Goal: Transaction & Acquisition: Book appointment/travel/reservation

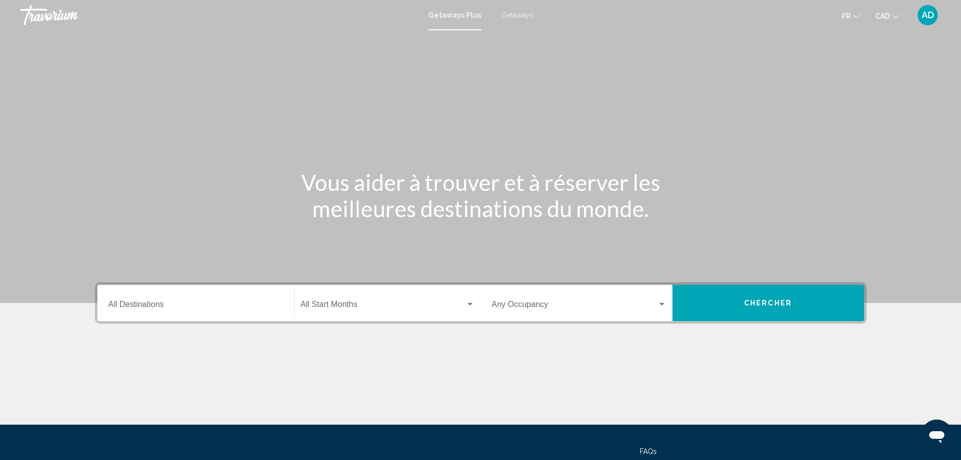
click at [515, 15] on span "Getaways" at bounding box center [518, 15] width 32 height 8
click at [188, 305] on input "Destination All Destinations" at bounding box center [195, 306] width 175 height 9
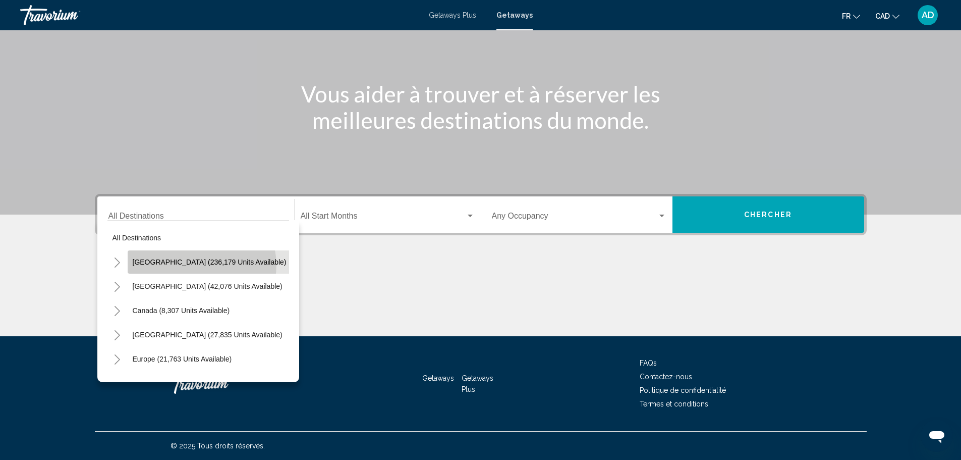
click at [201, 265] on span "[GEOGRAPHIC_DATA] (236,179 units available)" at bounding box center [210, 262] width 154 height 8
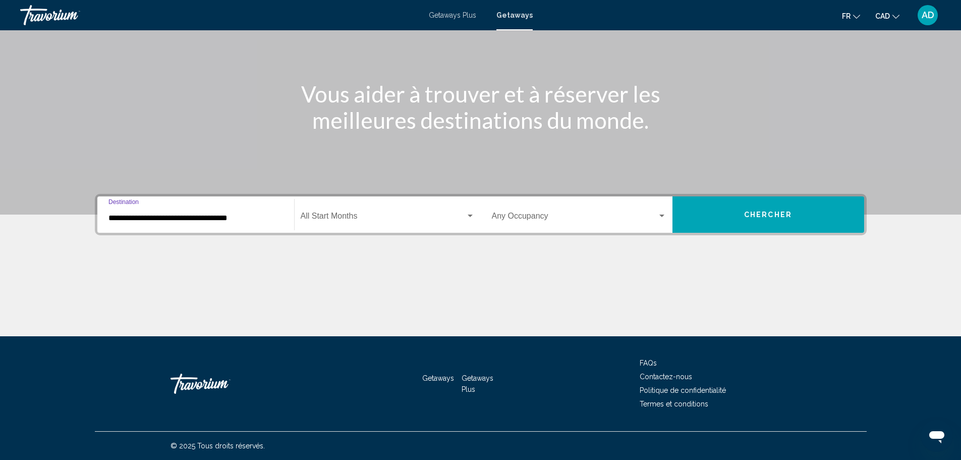
click at [247, 214] on input "**********" at bounding box center [195, 217] width 175 height 9
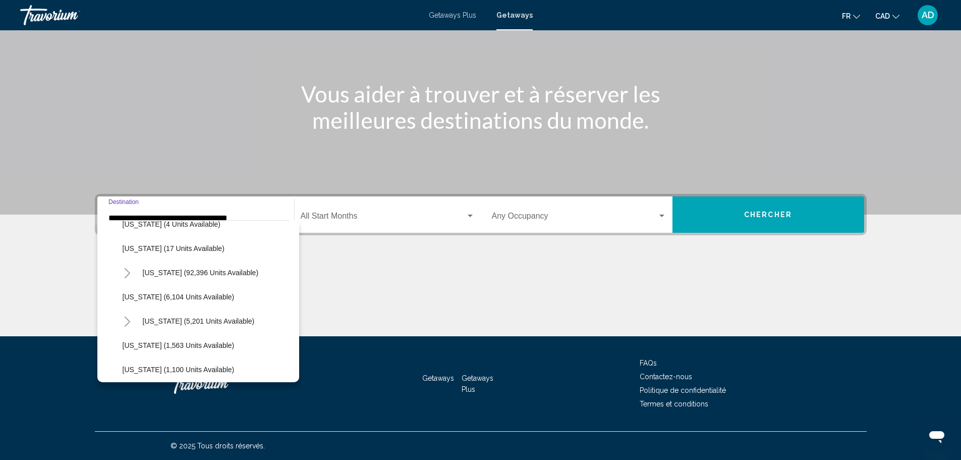
scroll to position [202, 0]
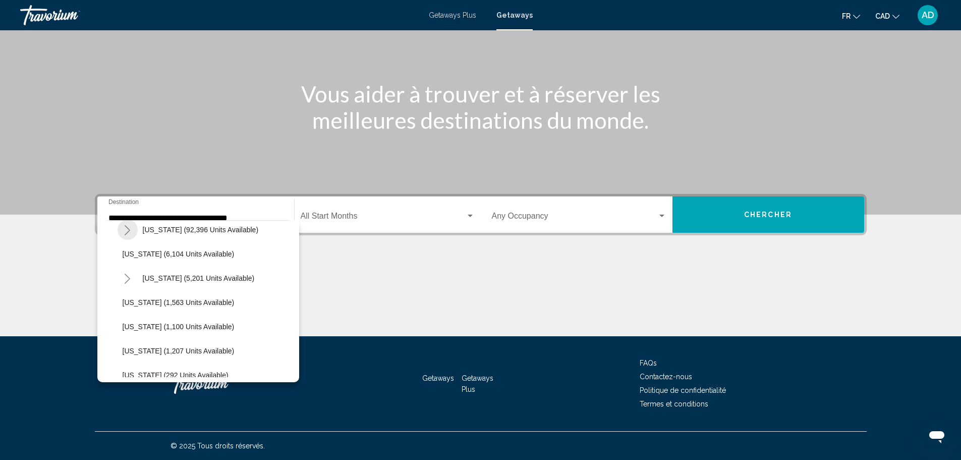
click at [128, 226] on icon "Toggle Florida (92,396 units available)" at bounding box center [128, 230] width 8 height 10
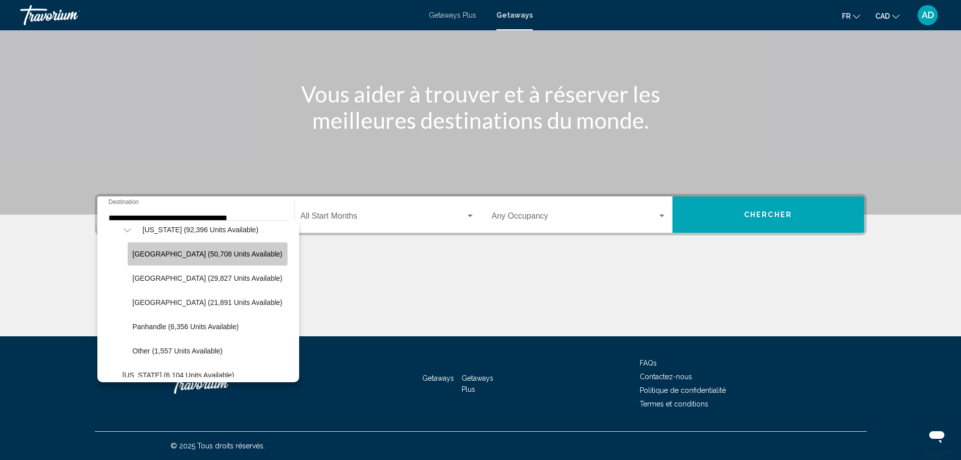
click at [267, 253] on span "[GEOGRAPHIC_DATA] (50,708 units available)" at bounding box center [208, 254] width 150 height 8
type input "**********"
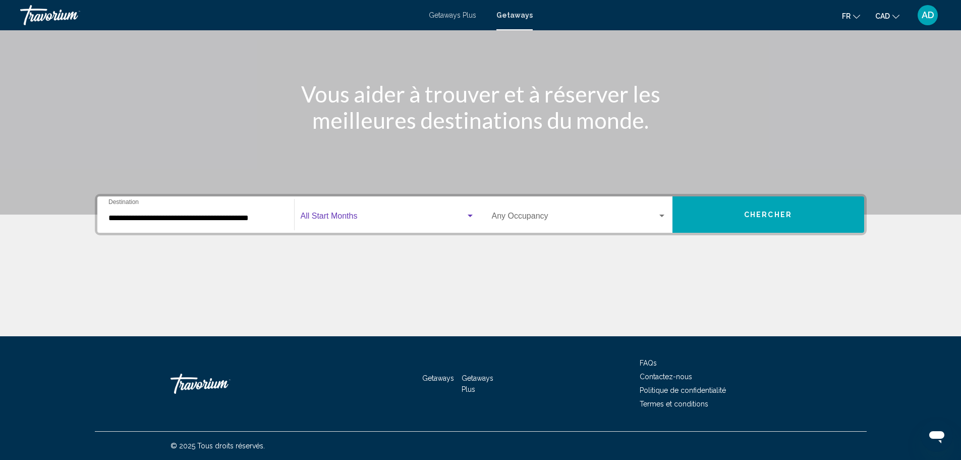
click at [469, 213] on div "Search widget" at bounding box center [470, 216] width 9 height 8
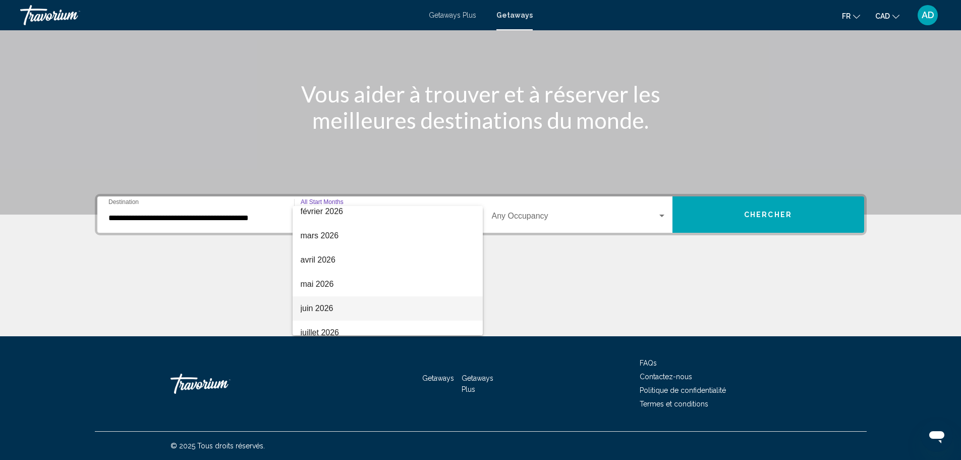
scroll to position [159, 0]
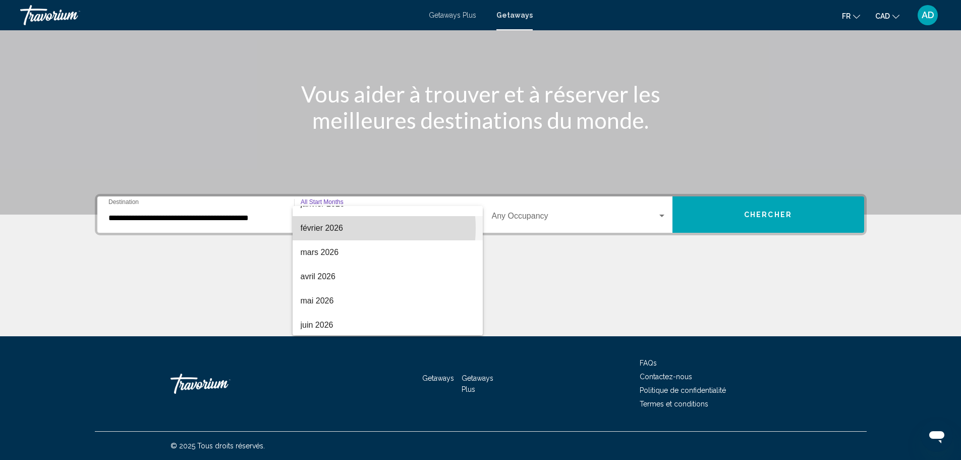
click at [341, 228] on span "février 2026" at bounding box center [388, 228] width 174 height 24
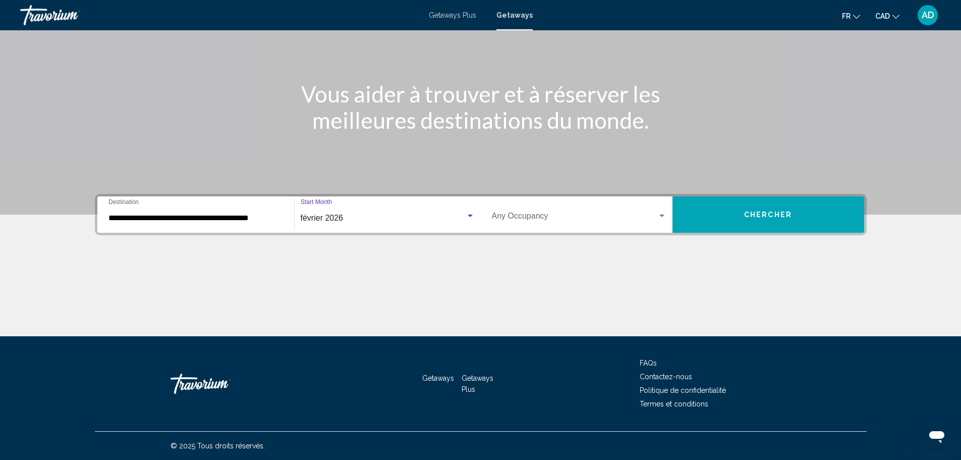
click at [665, 213] on div "Search widget" at bounding box center [662, 216] width 9 height 8
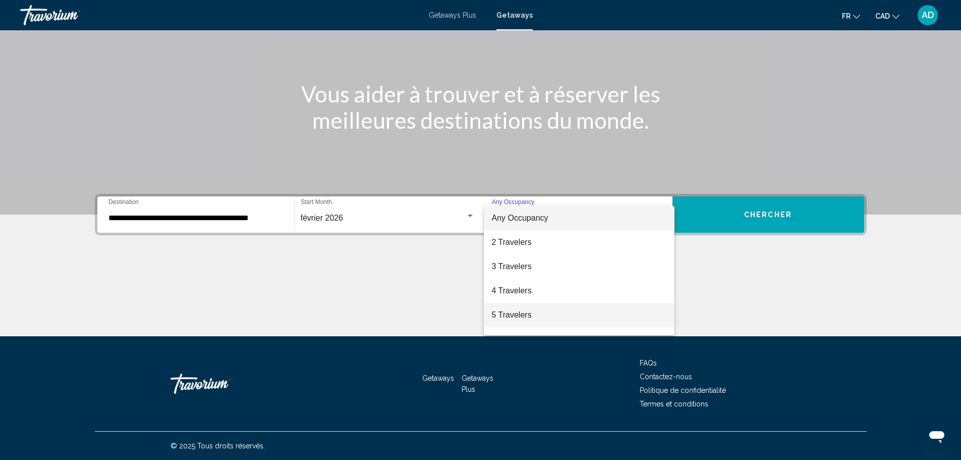
click at [522, 311] on span "5 Travelers" at bounding box center [579, 315] width 175 height 24
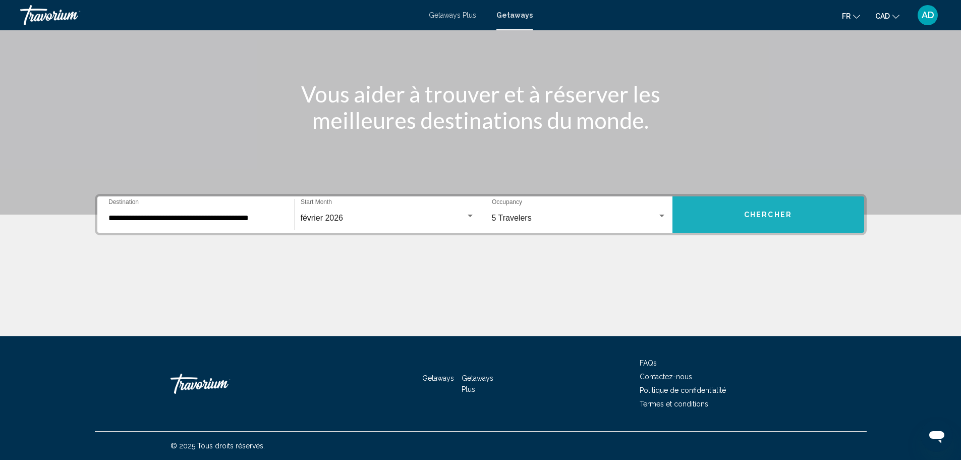
click at [718, 212] on button "Chercher" at bounding box center [769, 214] width 192 height 36
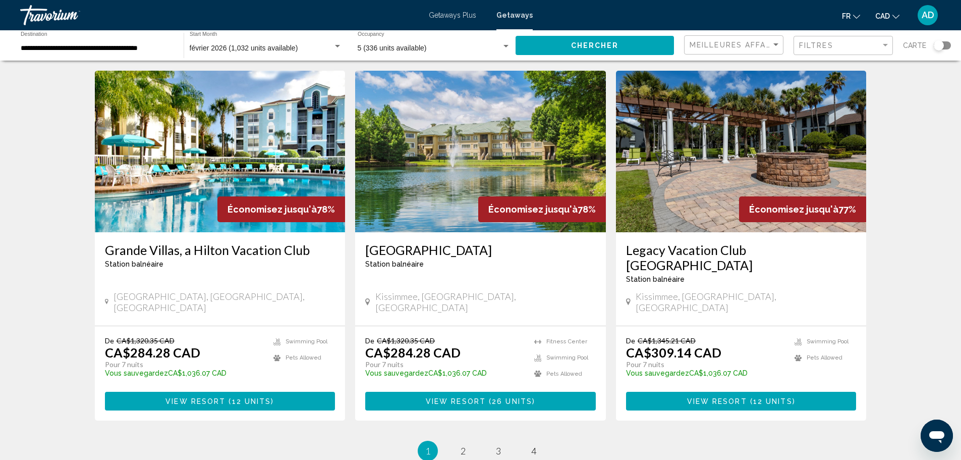
scroll to position [1110, 0]
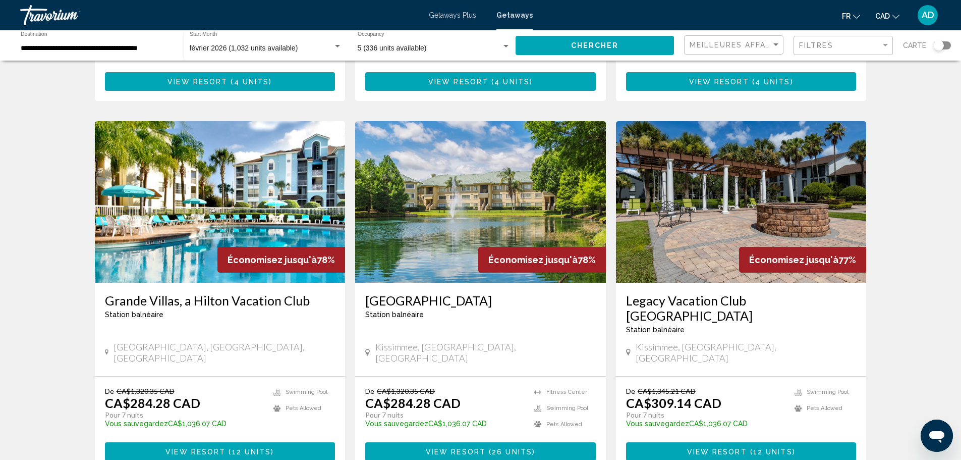
click at [198, 178] on img "Main content" at bounding box center [220, 201] width 251 height 161
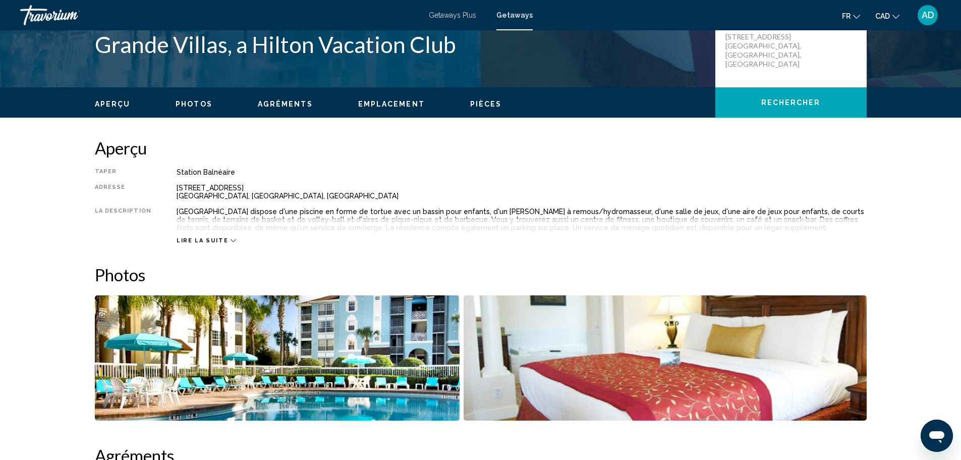
scroll to position [165, 0]
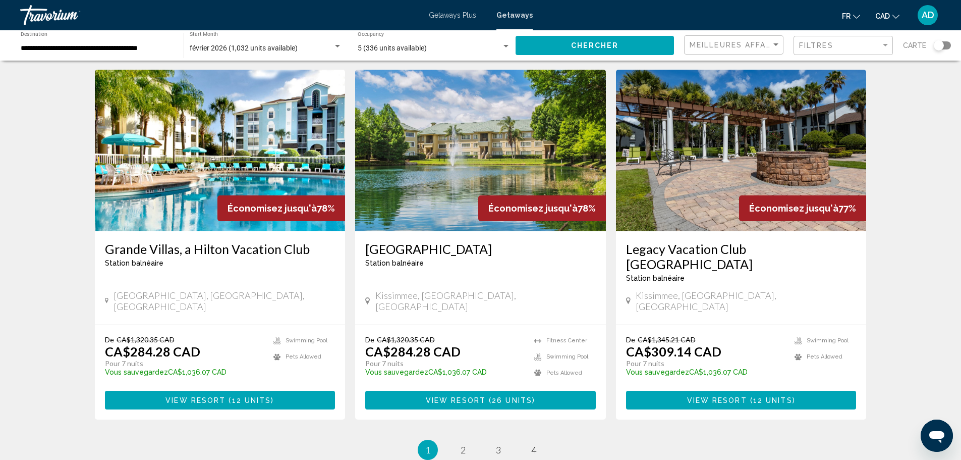
scroll to position [1216, 0]
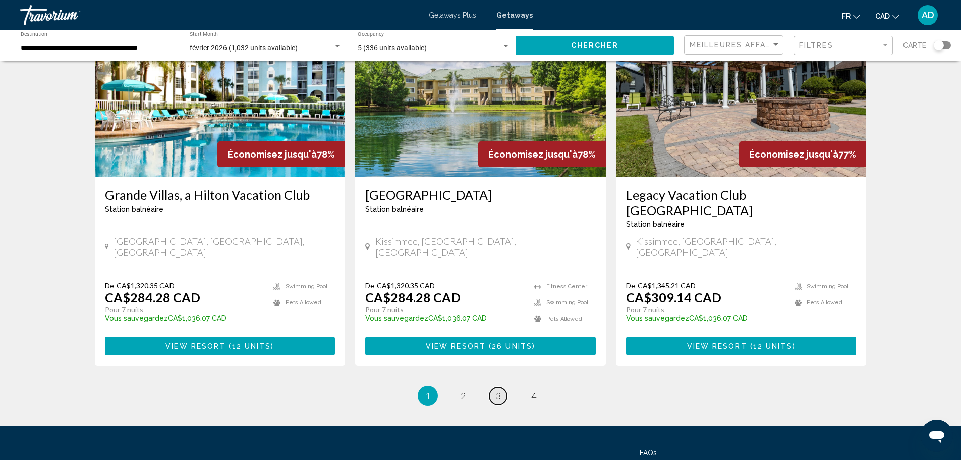
click at [497, 390] on span "3" at bounding box center [498, 395] width 5 height 11
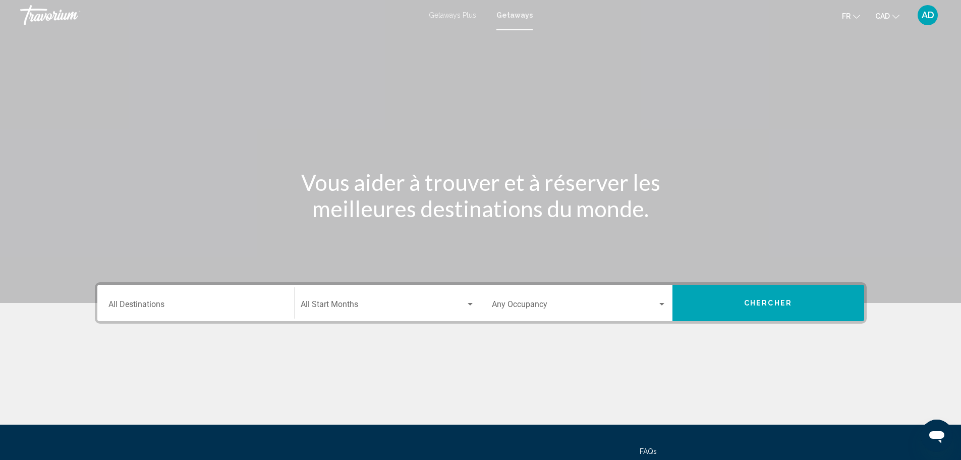
click at [926, 17] on span "AD" at bounding box center [928, 15] width 13 height 10
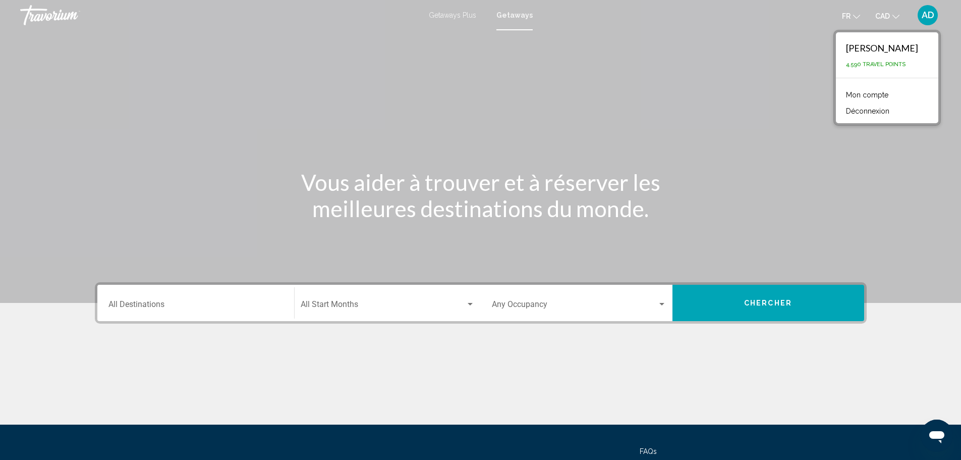
click at [878, 111] on button "Déconnexion" at bounding box center [867, 110] width 53 height 13
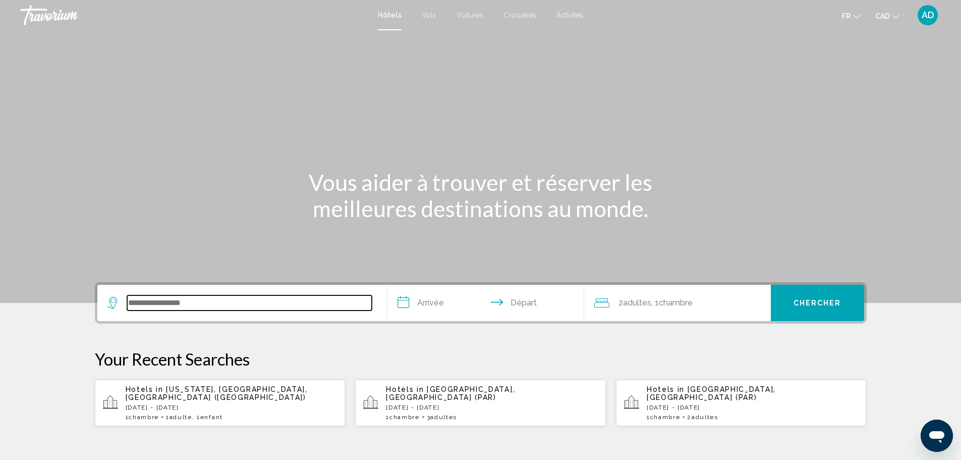
click at [189, 303] on input "Search widget" at bounding box center [249, 302] width 245 height 15
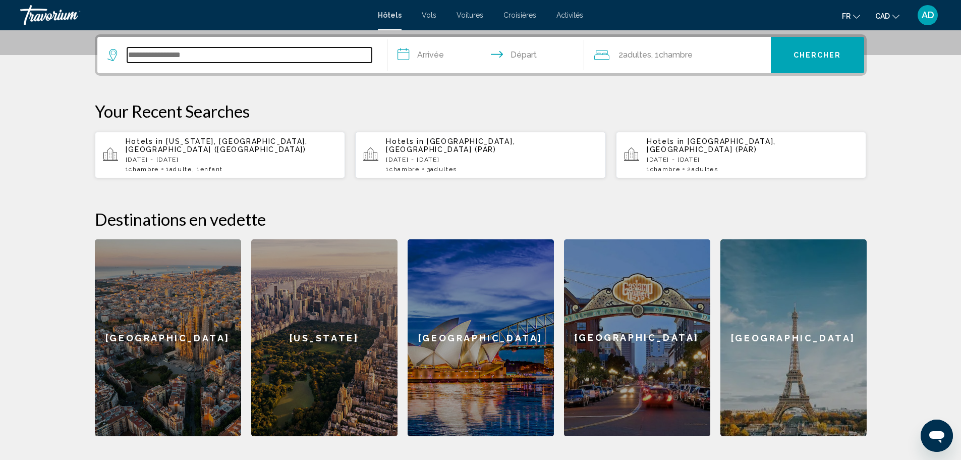
scroll to position [249, 0]
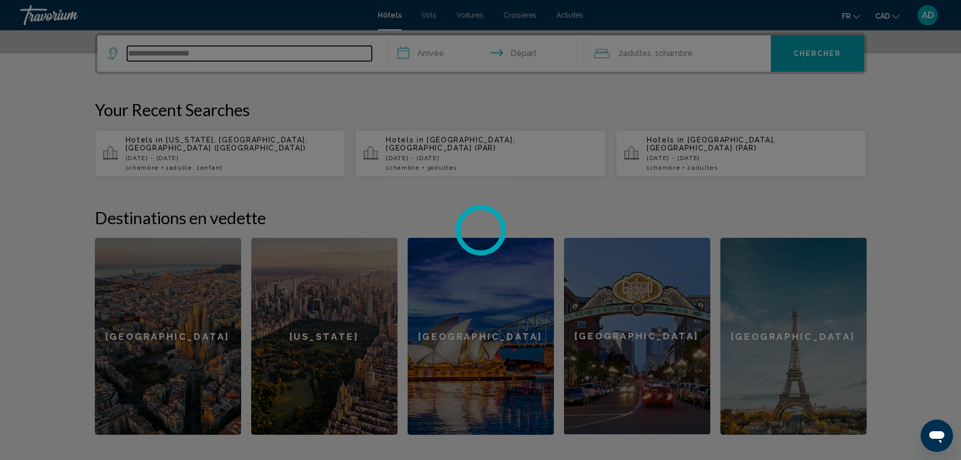
type input "**********"
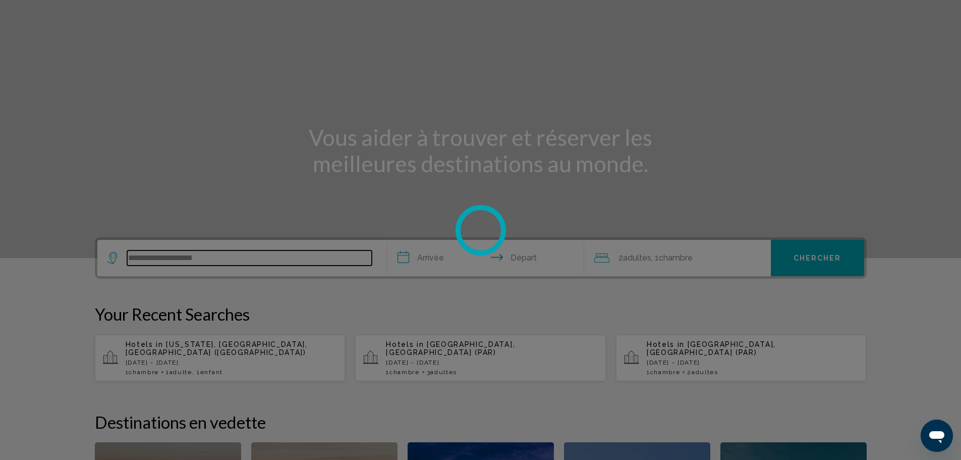
scroll to position [0, 0]
